Goal: Transaction & Acquisition: Purchase product/service

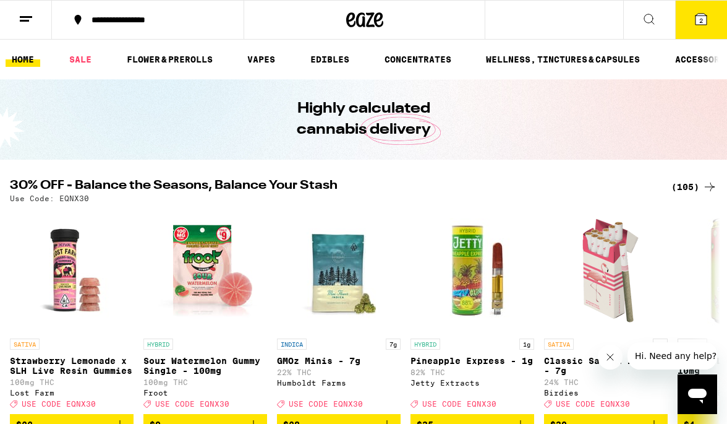
click at [267, 134] on h1 "Highly calculated cannabis delivery" at bounding box center [364, 119] width 204 height 42
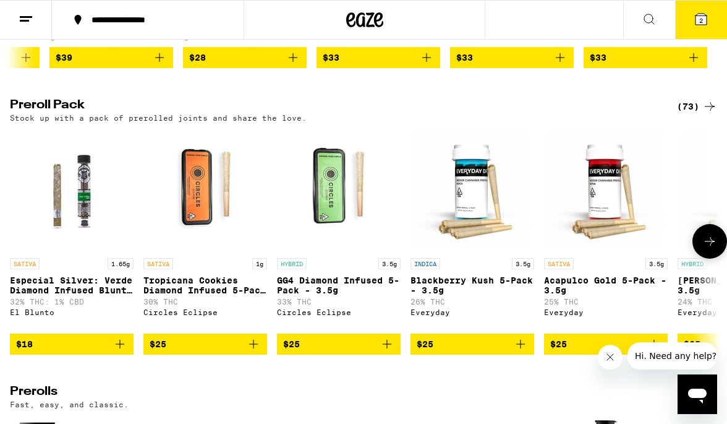
scroll to position [3246, 0]
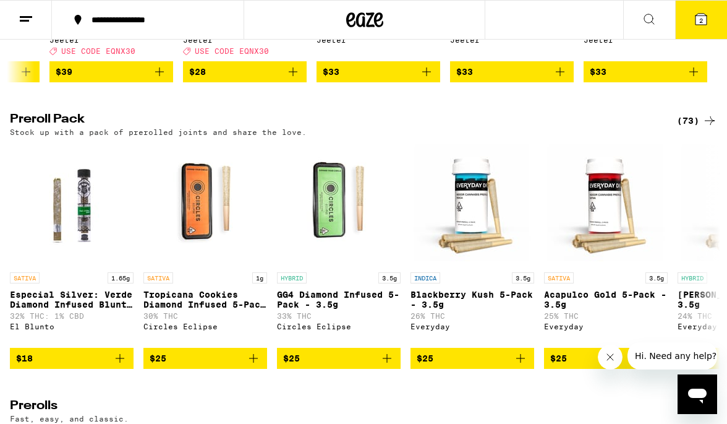
click at [703, 128] on icon at bounding box center [710, 120] width 15 height 15
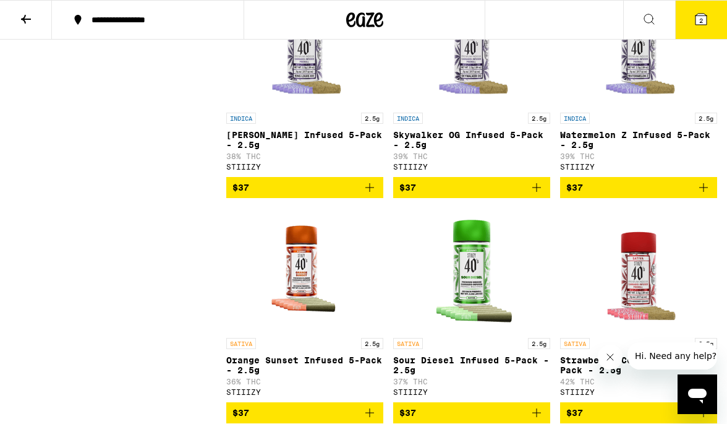
scroll to position [1777, 0]
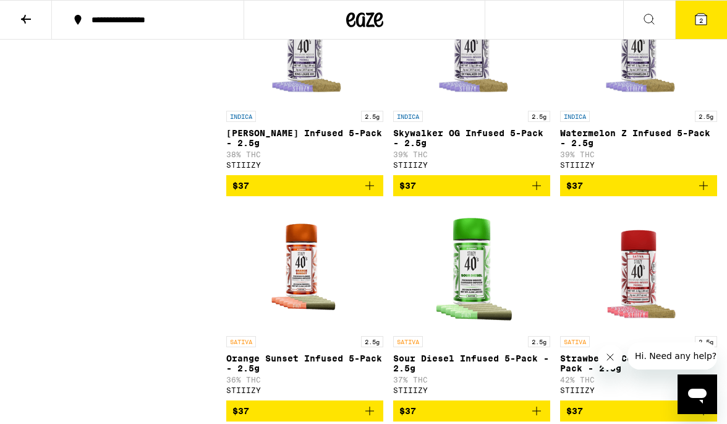
click at [370, 193] on icon "Add to bag" at bounding box center [369, 185] width 15 height 15
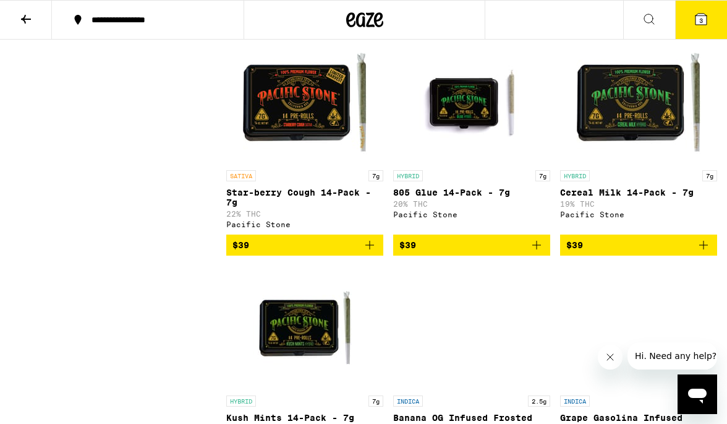
scroll to position [2853, 0]
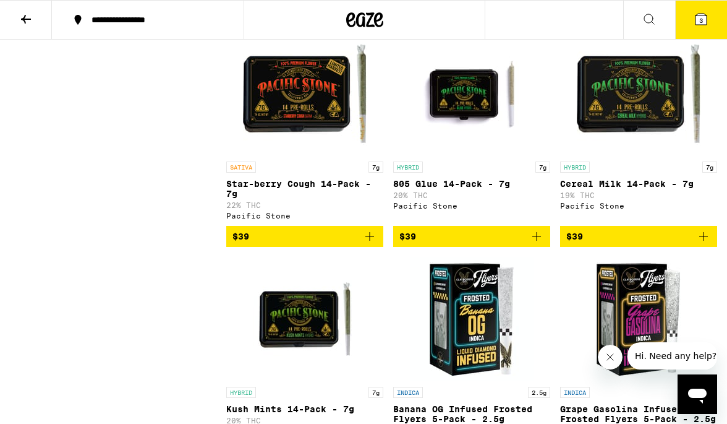
click at [541, 244] on icon "Add to bag" at bounding box center [536, 236] width 15 height 15
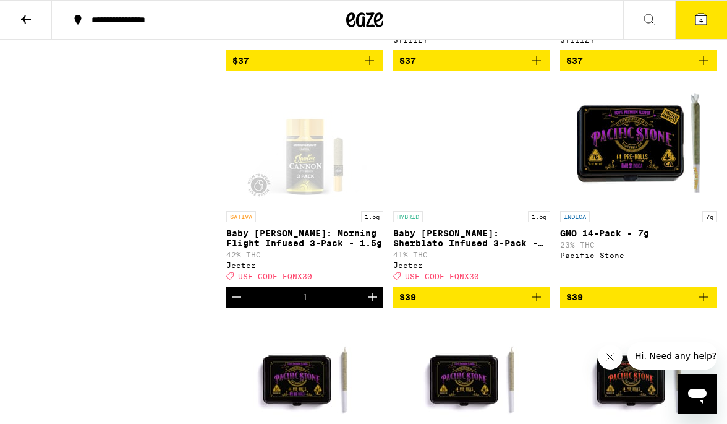
scroll to position [1882, 0]
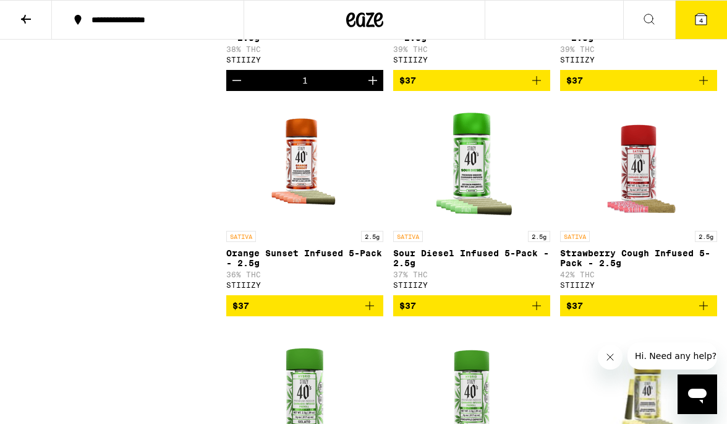
click at [704, 19] on icon at bounding box center [701, 19] width 11 height 11
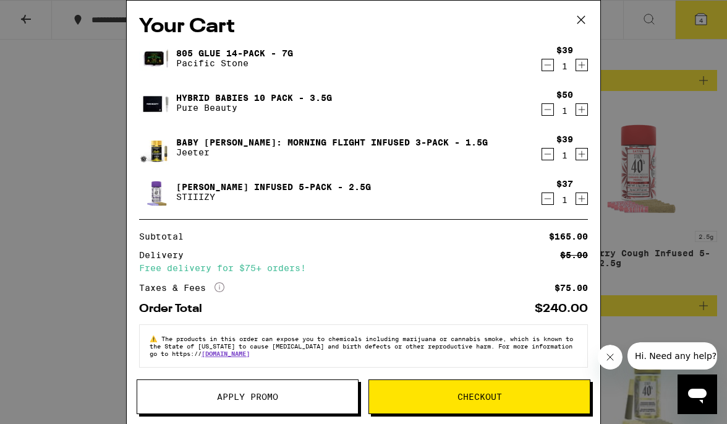
click at [547, 154] on icon "Decrement" at bounding box center [548, 154] width 7 height 0
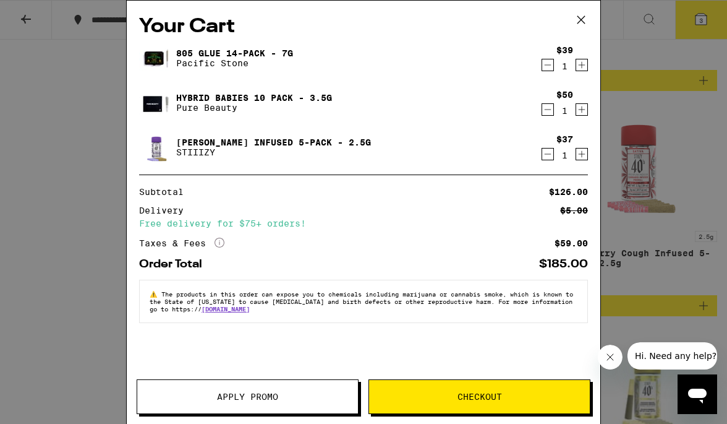
click at [547, 111] on icon "Decrement" at bounding box center [547, 109] width 11 height 15
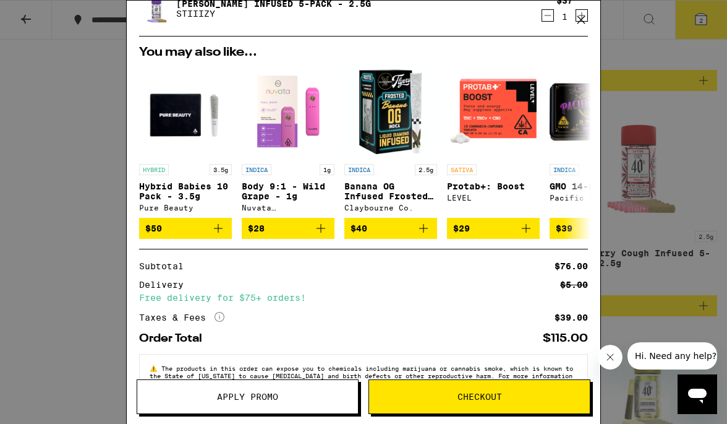
scroll to position [134, 0]
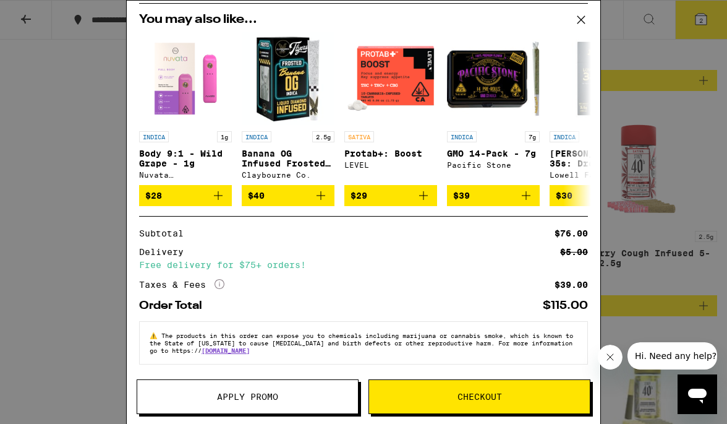
click at [221, 283] on icon "More Info" at bounding box center [220, 284] width 10 height 10
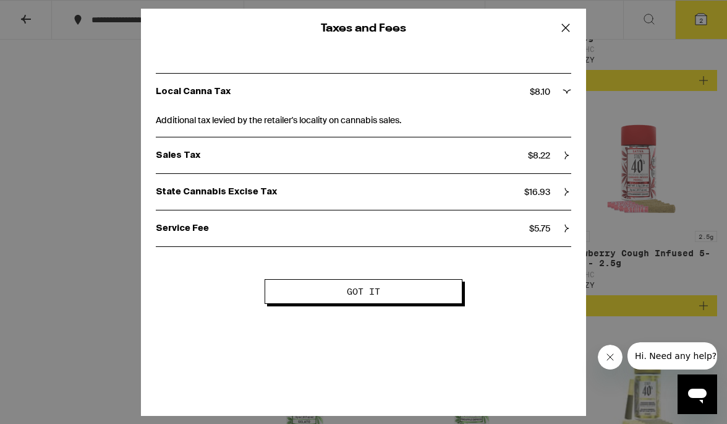
click at [570, 30] on icon at bounding box center [566, 28] width 19 height 19
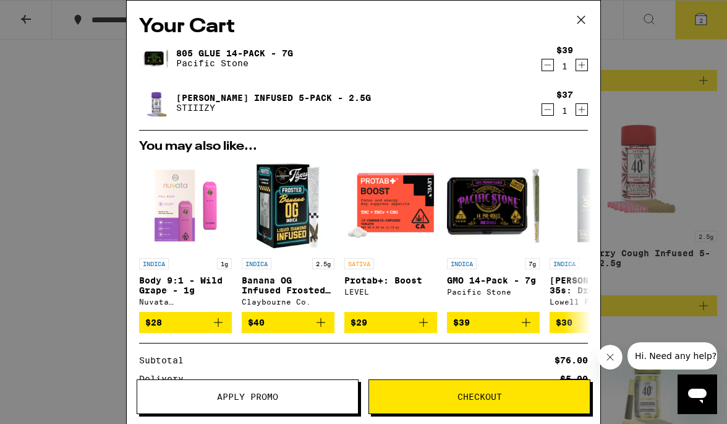
click at [581, 20] on icon at bounding box center [581, 19] width 7 height 7
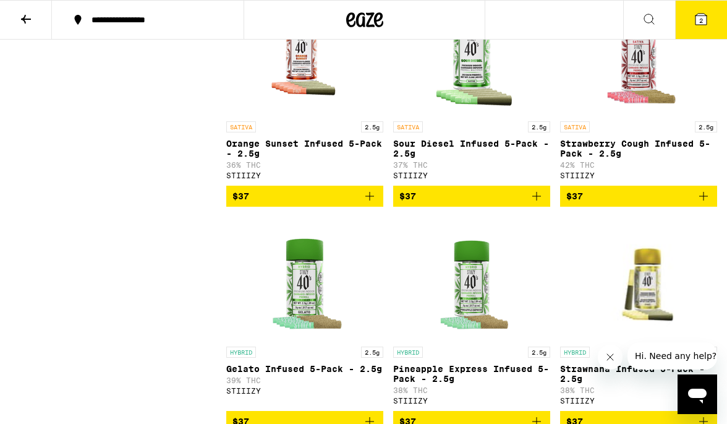
scroll to position [2199, 0]
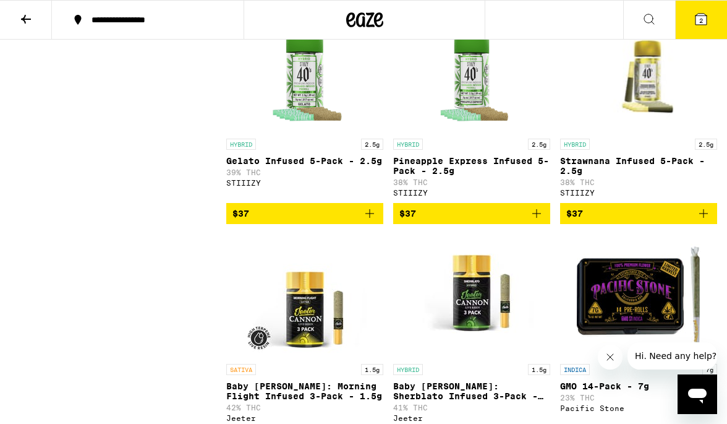
click at [701, 12] on icon at bounding box center [701, 19] width 15 height 15
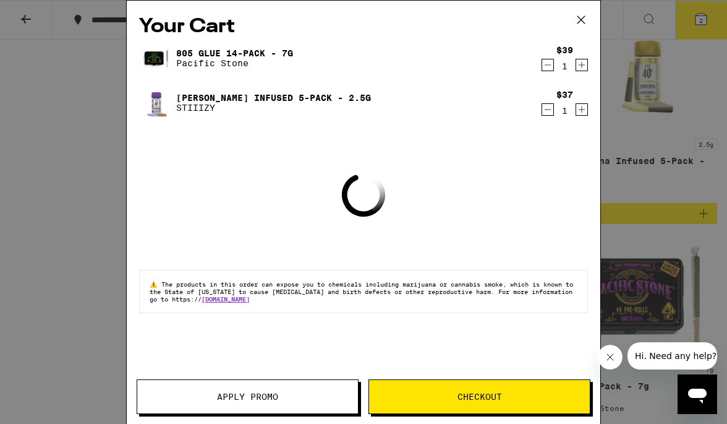
click at [414, 398] on span "Checkout" at bounding box center [479, 396] width 221 height 9
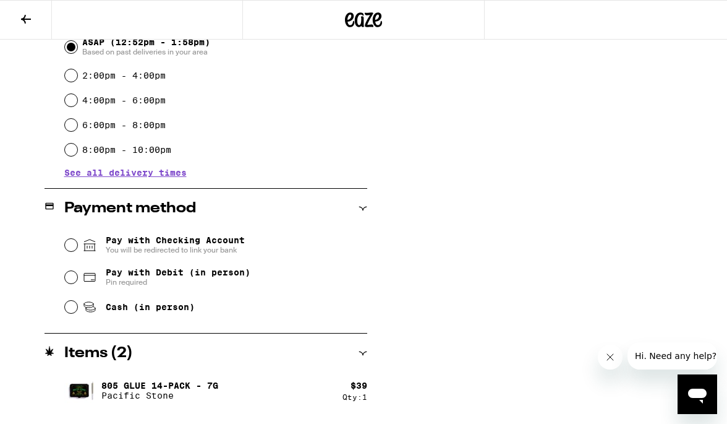
scroll to position [406, 0]
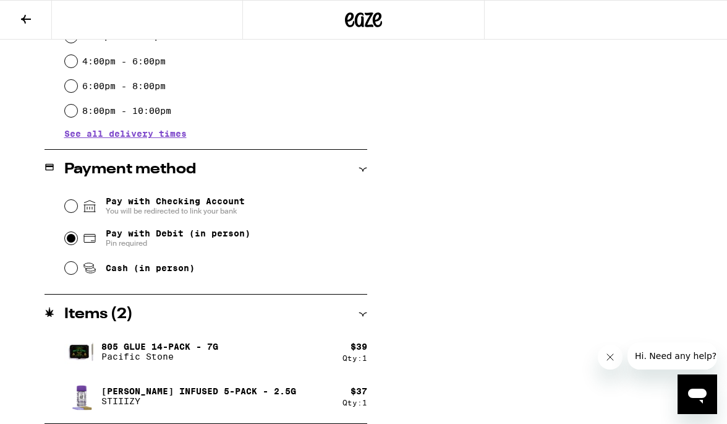
click at [69, 242] on input "Pay with Debit (in person) Pin required" at bounding box center [71, 238] width 12 height 12
radio input "true"
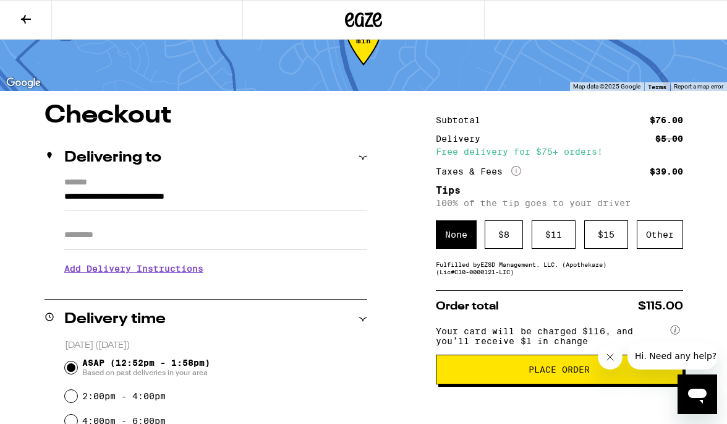
scroll to position [123, 0]
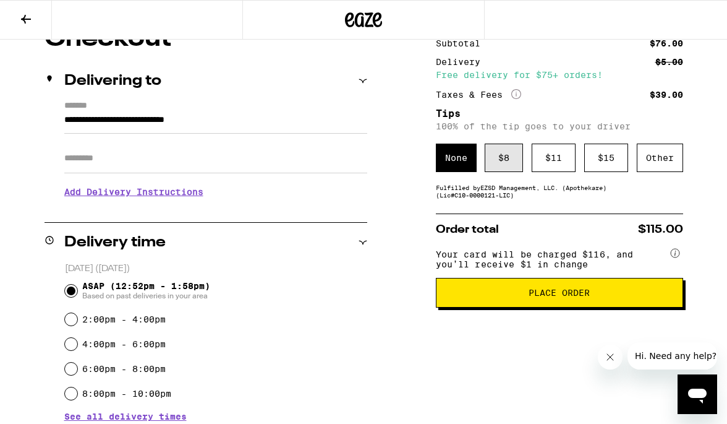
click at [516, 163] on div "$ 8" at bounding box center [504, 157] width 38 height 28
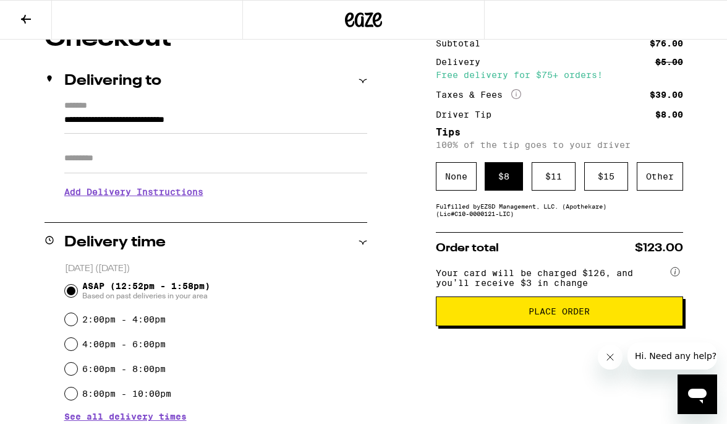
click at [530, 315] on span "Place Order" at bounding box center [559, 311] width 61 height 9
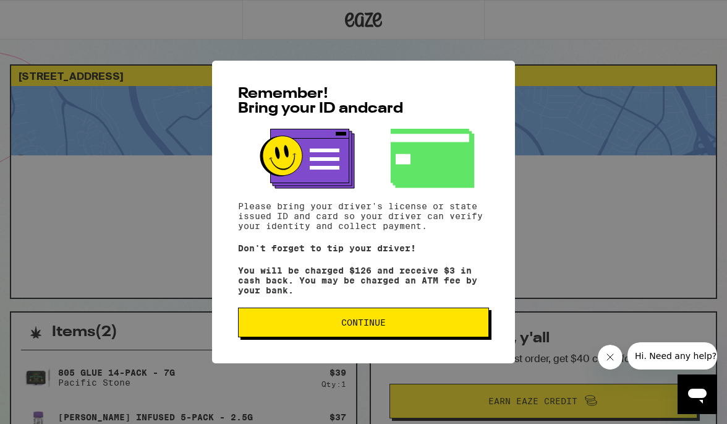
click at [340, 334] on button "Continue" at bounding box center [363, 322] width 251 height 30
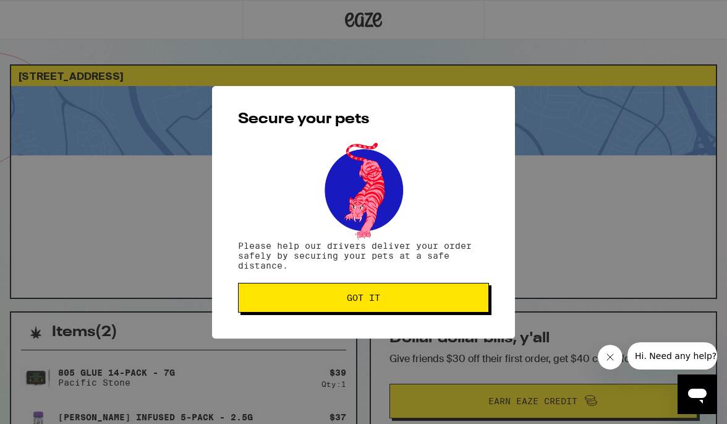
click at [393, 302] on span "Got it" at bounding box center [364, 297] width 230 height 9
